Goal: Task Accomplishment & Management: Complete application form

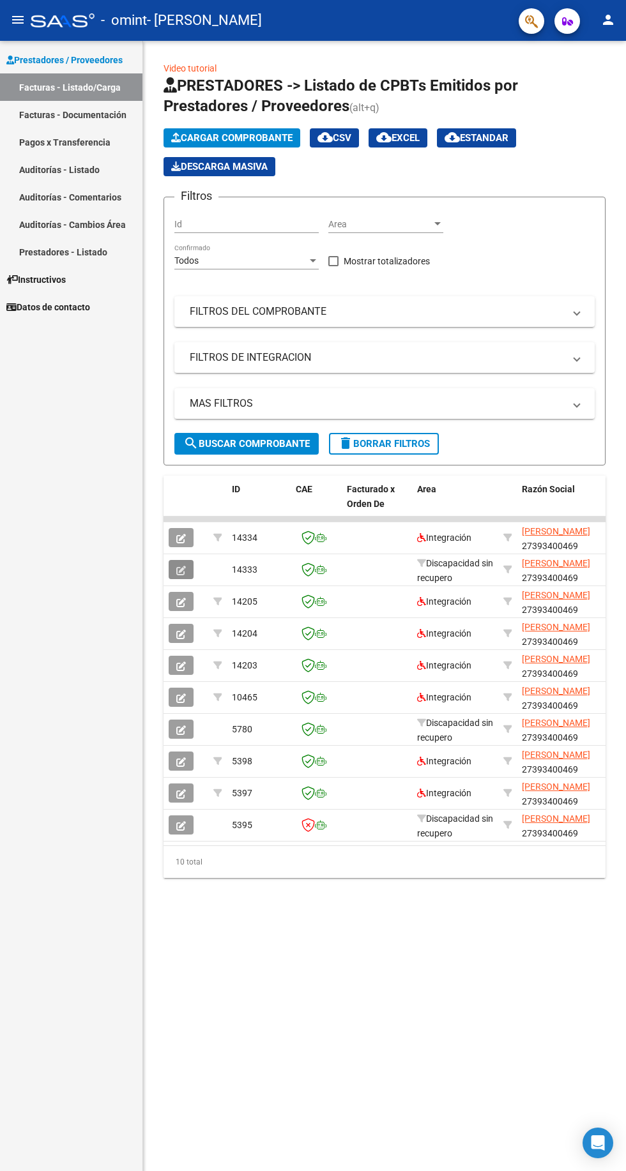
click at [181, 570] on icon "button" at bounding box center [181, 571] width 10 height 10
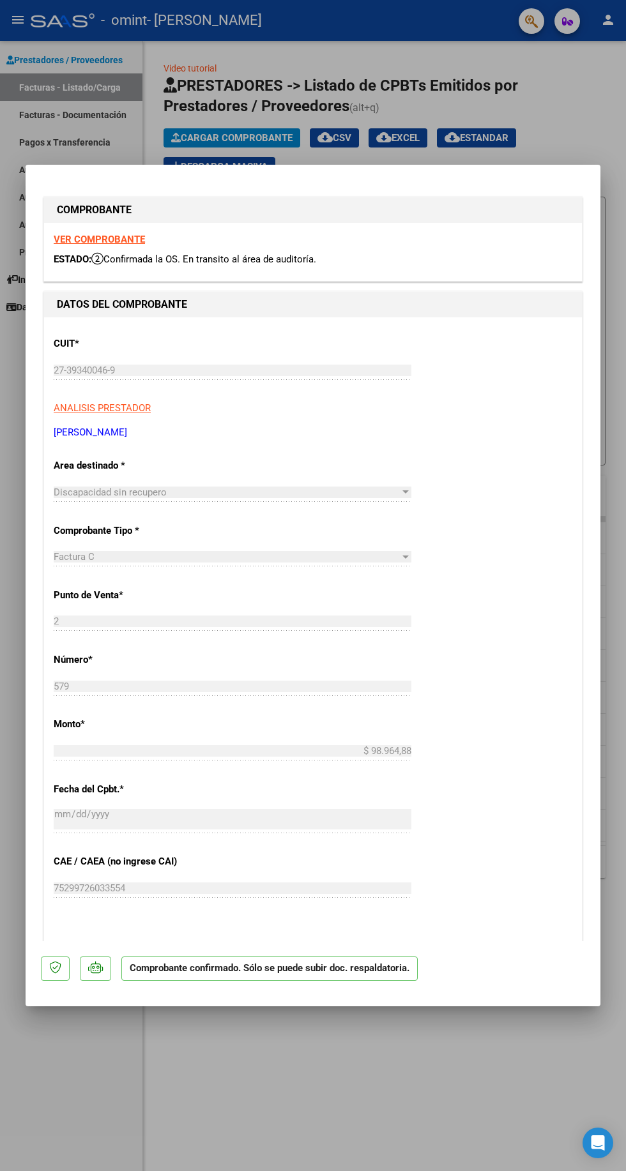
click at [531, 99] on div at bounding box center [313, 585] width 626 height 1171
type input "$ 0,00"
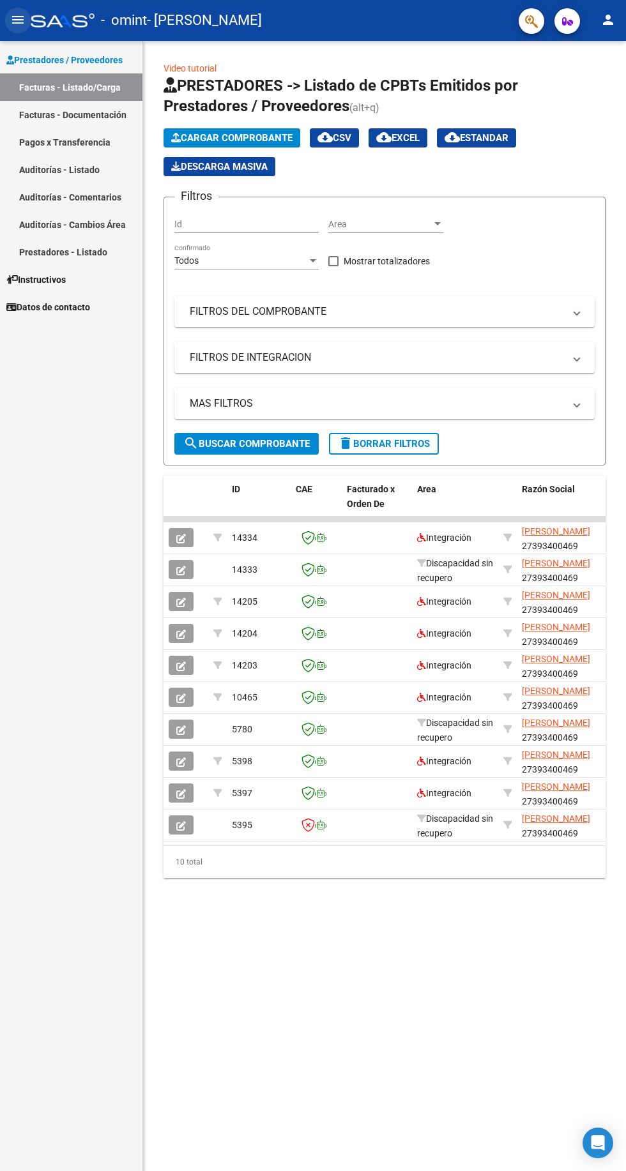
click at [19, 19] on mat-icon "menu" at bounding box center [17, 19] width 15 height 15
